Goal: Check status

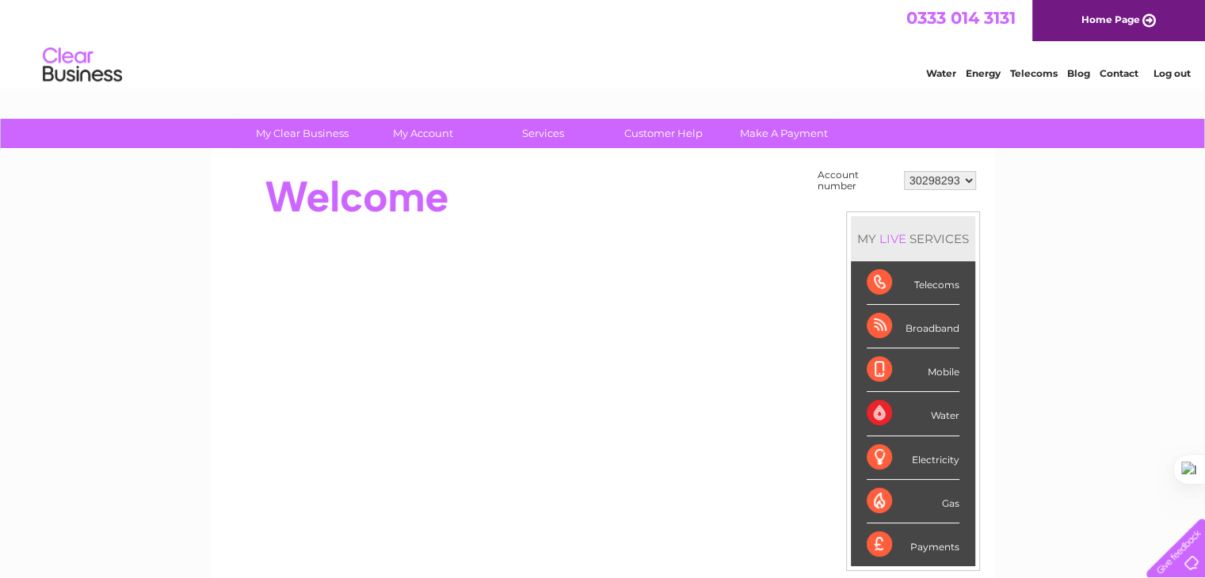
click at [946, 185] on select "30298293 30311991" at bounding box center [940, 180] width 72 height 19
click at [904, 171] on select "30298293 30311991" at bounding box center [940, 180] width 72 height 19
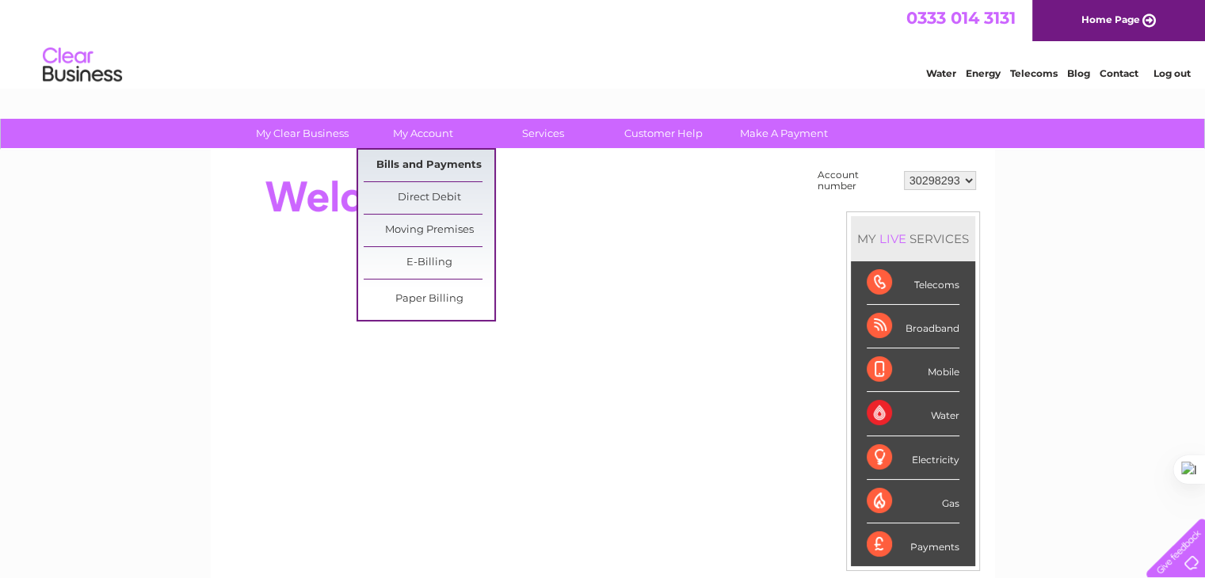
click at [424, 161] on link "Bills and Payments" at bounding box center [429, 166] width 131 height 32
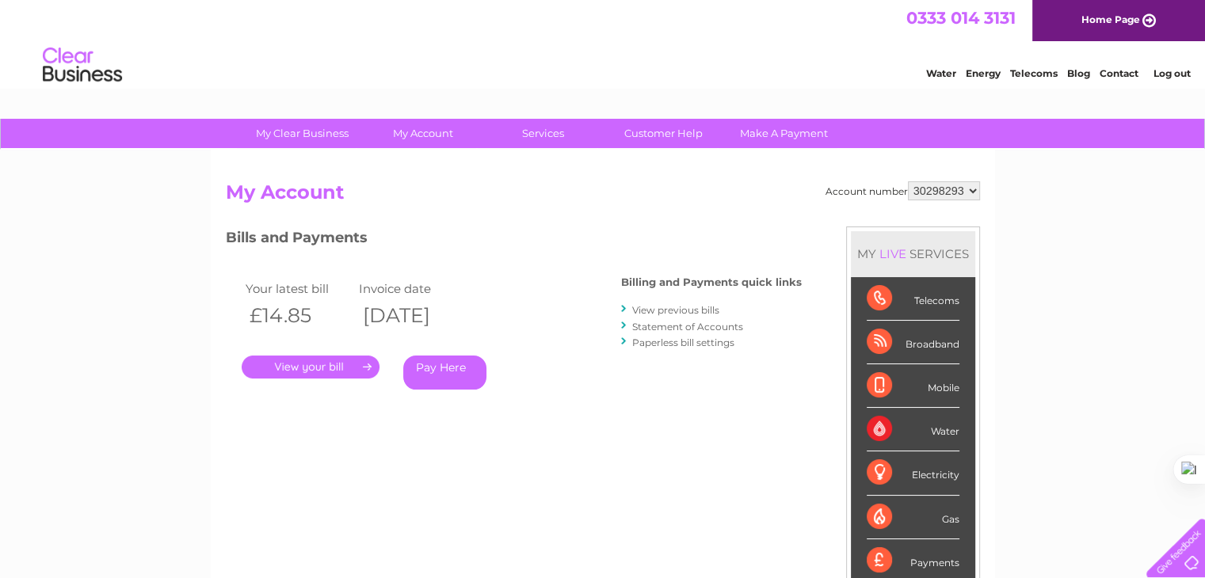
click at [667, 333] on li "Statement of Accounts" at bounding box center [711, 326] width 181 height 16
click at [670, 325] on link "Statement of Accounts" at bounding box center [687, 327] width 111 height 12
